Goal: Task Accomplishment & Management: Use online tool/utility

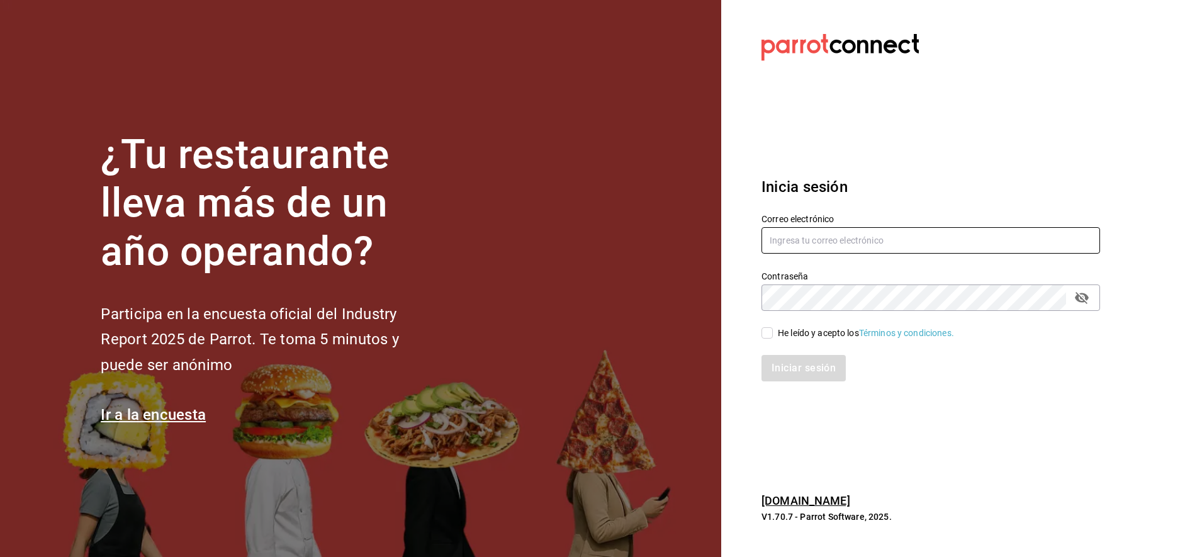
type input "[EMAIL_ADDRESS][PERSON_NAME][DOMAIN_NAME]"
click at [772, 333] on label "He leído y acepto los Términos y condiciones." at bounding box center [857, 333] width 193 height 13
click at [772, 333] on input "He leído y acepto los Términos y condiciones." at bounding box center [766, 332] width 11 height 11
checkbox input "true"
click at [792, 368] on button "Iniciar sesión" at bounding box center [804, 368] width 86 height 26
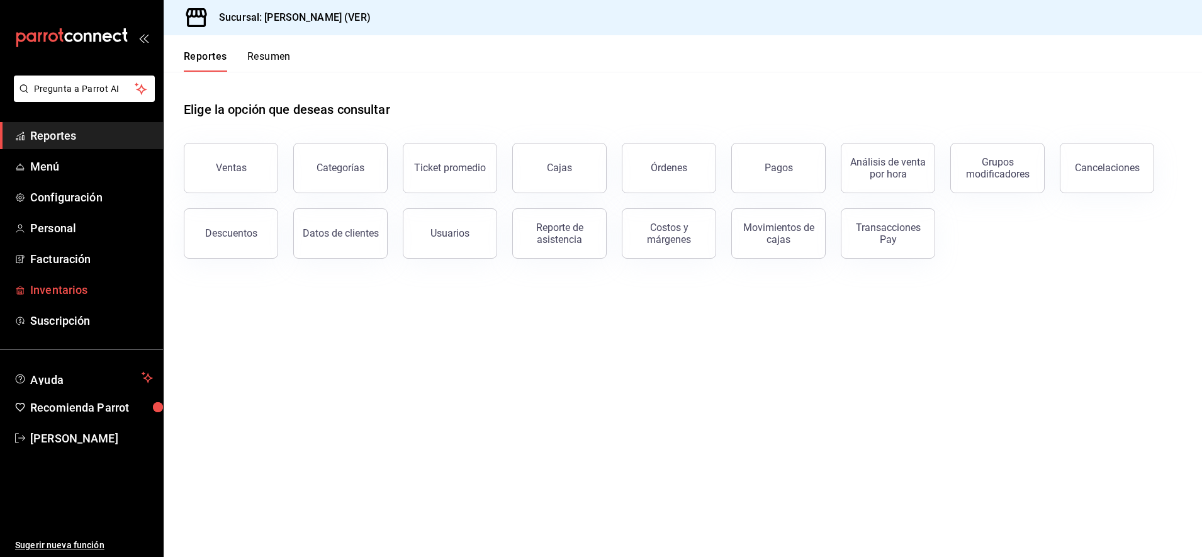
click at [72, 291] on span "Inventarios" at bounding box center [91, 289] width 123 height 17
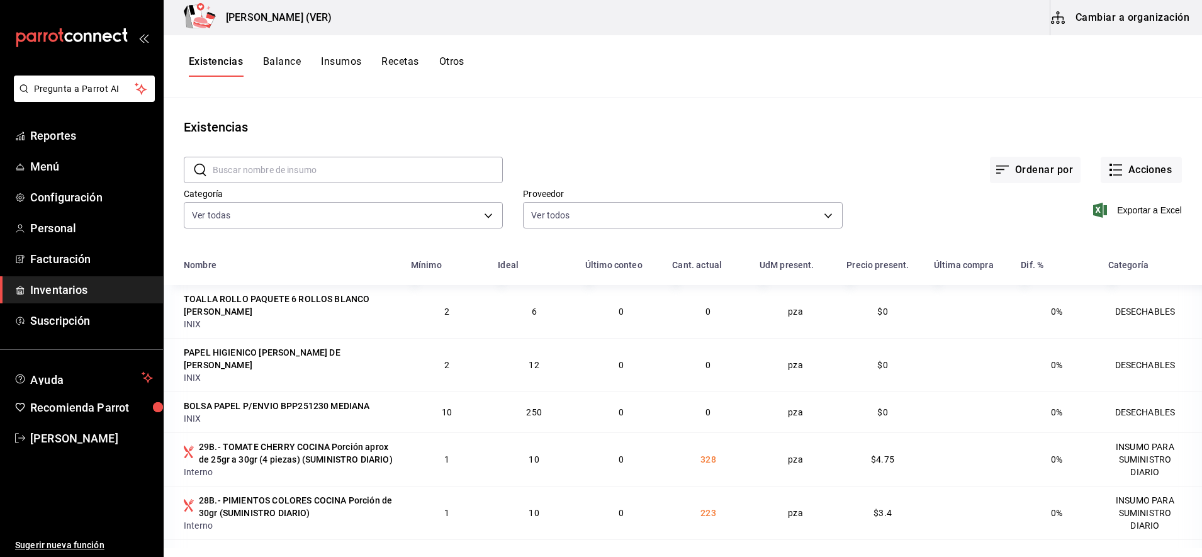
click at [379, 69] on div "Existencias Balance Insumos Recetas Otros" at bounding box center [327, 65] width 276 height 21
click at [394, 64] on button "Recetas" at bounding box center [399, 65] width 37 height 21
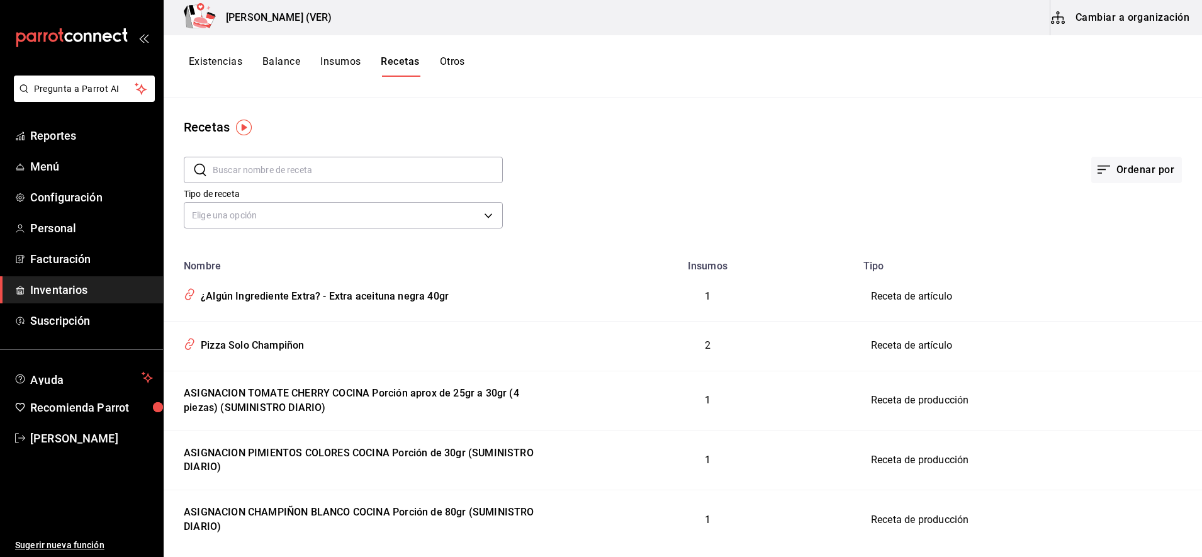
click at [328, 176] on input "text" at bounding box center [358, 169] width 290 height 25
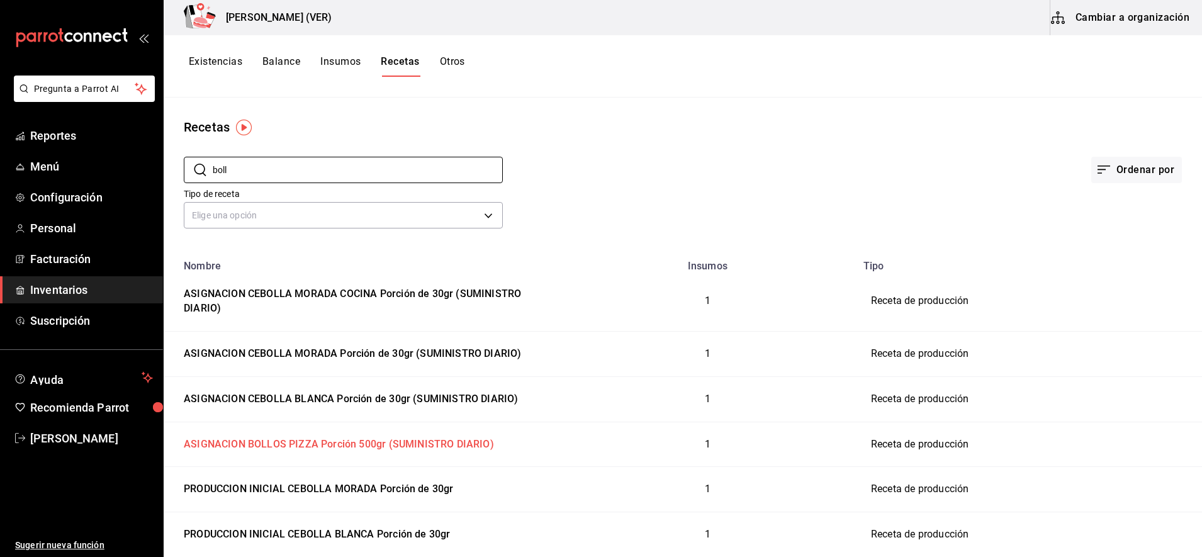
click at [403, 445] on div "ASIGNACION BOLLOS PIZZA Porción 500gr (SUMINISTRO DIARIO)" at bounding box center [336, 442] width 315 height 20
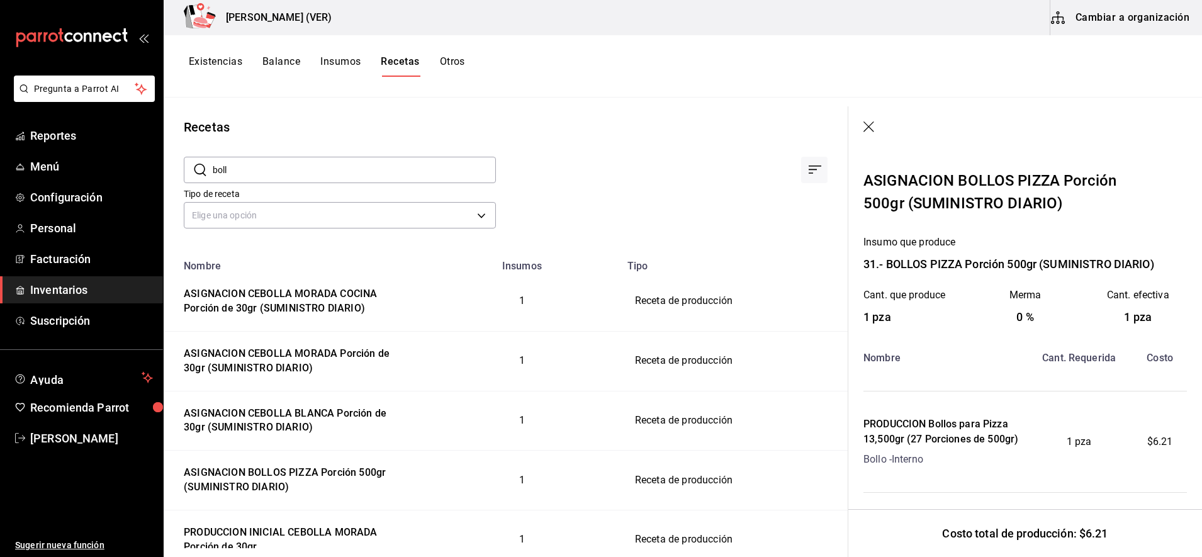
scroll to position [11, 0]
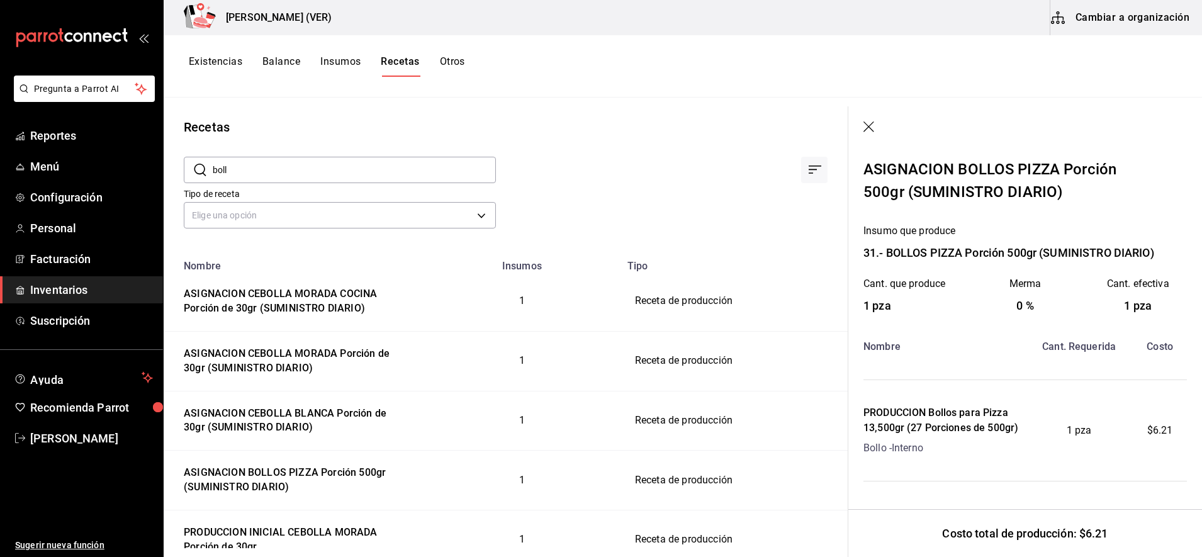
click at [705, 190] on div "Tipo de receta Elige una opción default" at bounding box center [496, 197] width 664 height 69
click at [871, 128] on icon "button" at bounding box center [869, 127] width 13 height 13
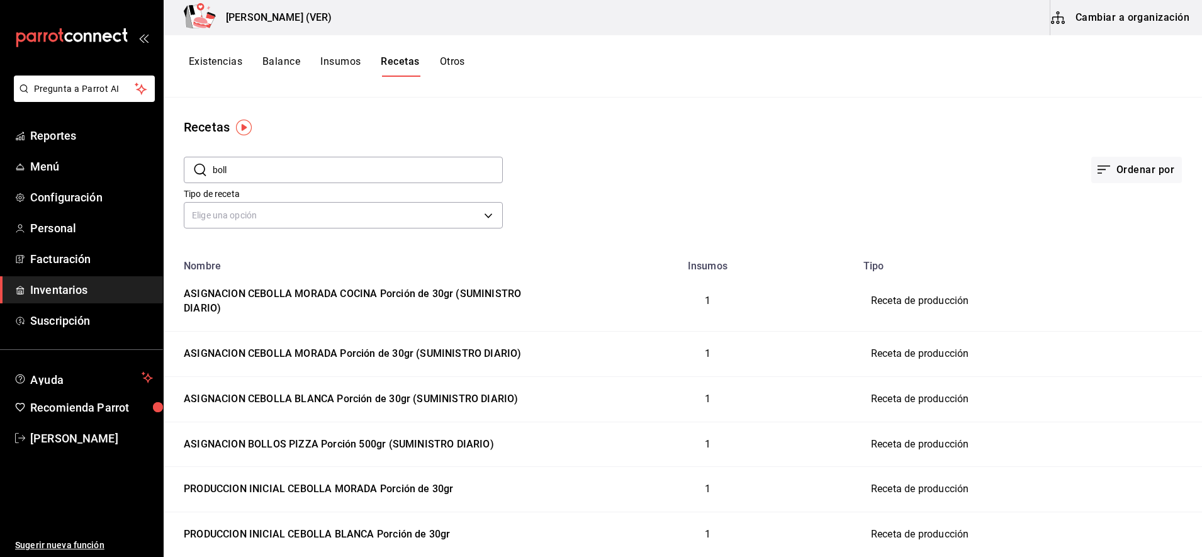
click at [299, 168] on input "boll" at bounding box center [358, 169] width 290 height 25
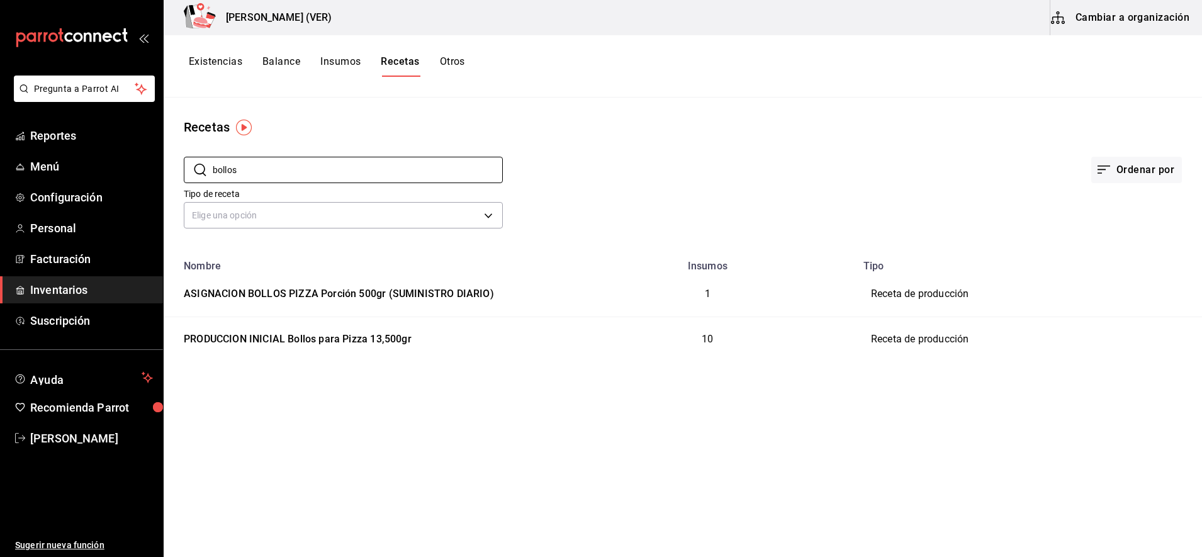
type input "bollos"
click at [469, 411] on div "Recetas ​ bollos ​ Ordenar por Tipo de receta Elige una opción default Nombre I…" at bounding box center [683, 323] width 1038 height 450
click at [342, 339] on div "PRODUCCION INICIAL Bollos para Pizza 13,500gr" at bounding box center [295, 337] width 233 height 20
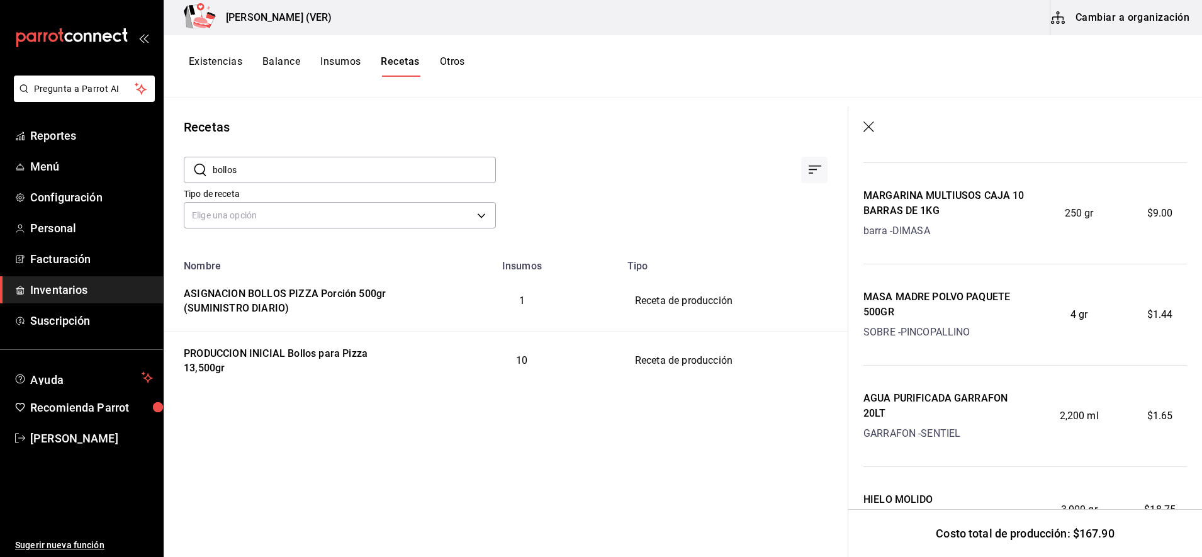
scroll to position [359, 0]
